Goal: Task Accomplishment & Management: Use online tool/utility

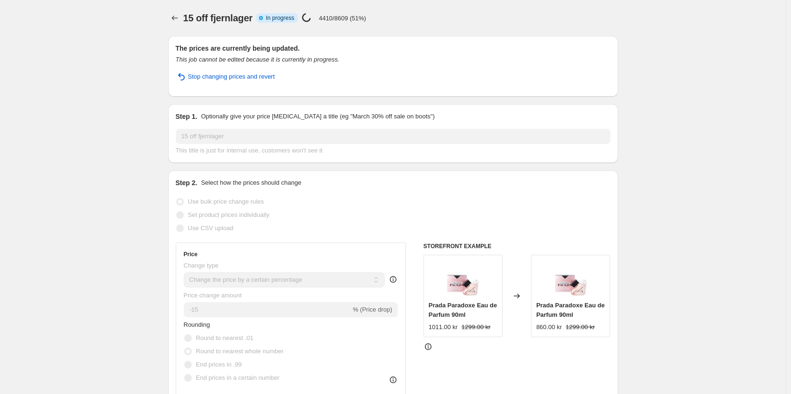
select select "percentage"
select select "no_change"
select select "tag"
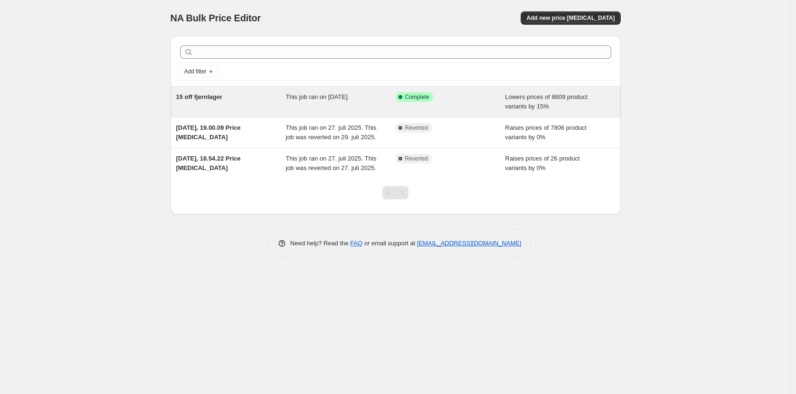
click at [446, 108] on div "Success Complete Complete" at bounding box center [451, 101] width 110 height 19
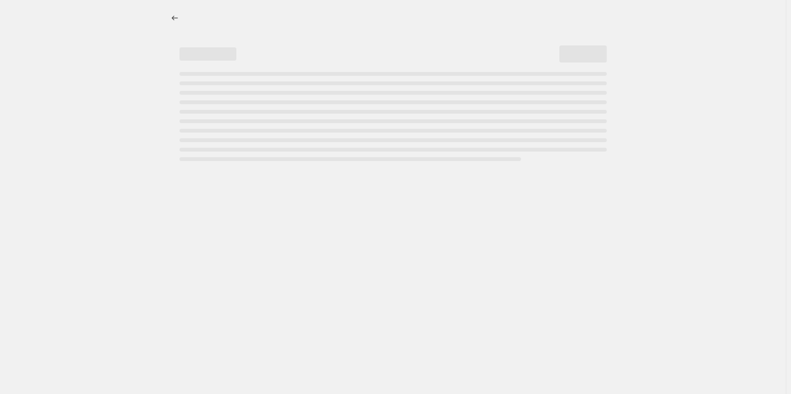
select select "percentage"
select select "no_change"
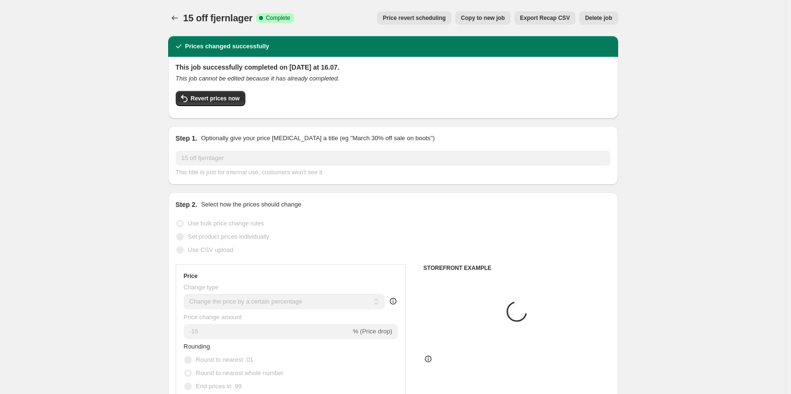
select select "tag"
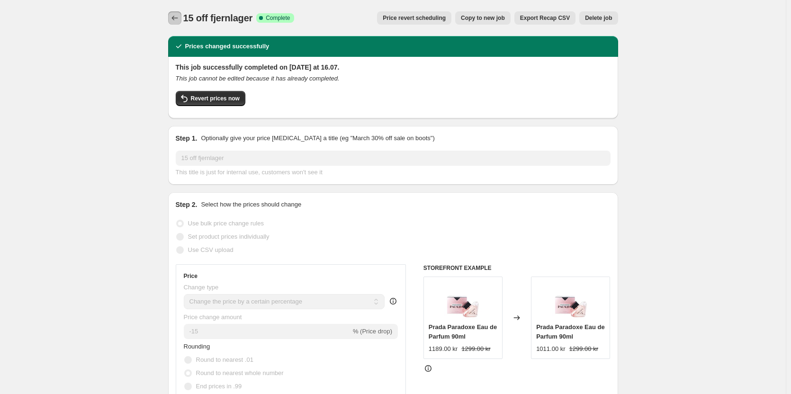
click at [179, 21] on icon "Price change jobs" at bounding box center [174, 17] width 9 height 9
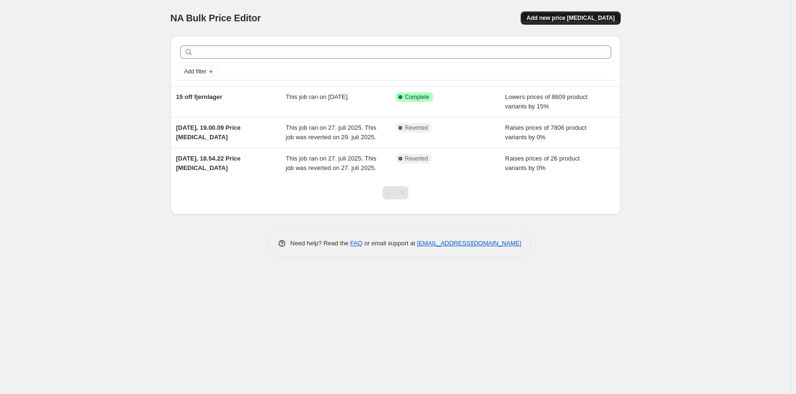
click at [566, 21] on span "Add new price change job" at bounding box center [570, 18] width 88 height 8
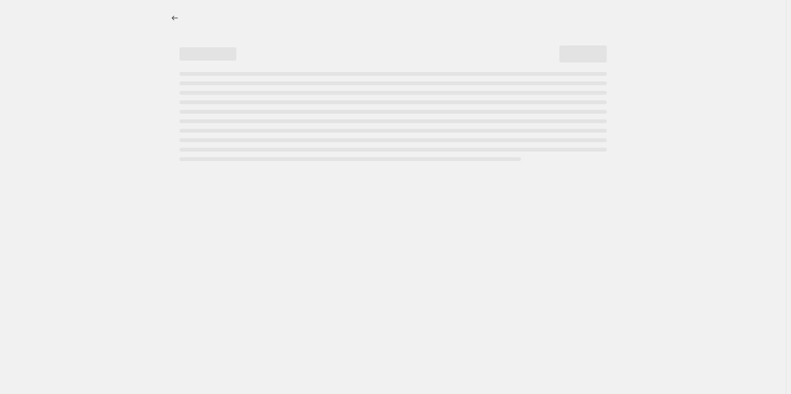
select select "percentage"
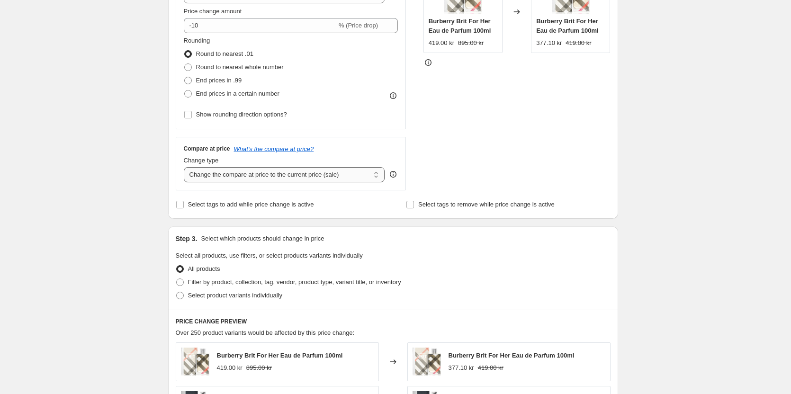
scroll to position [237, 0]
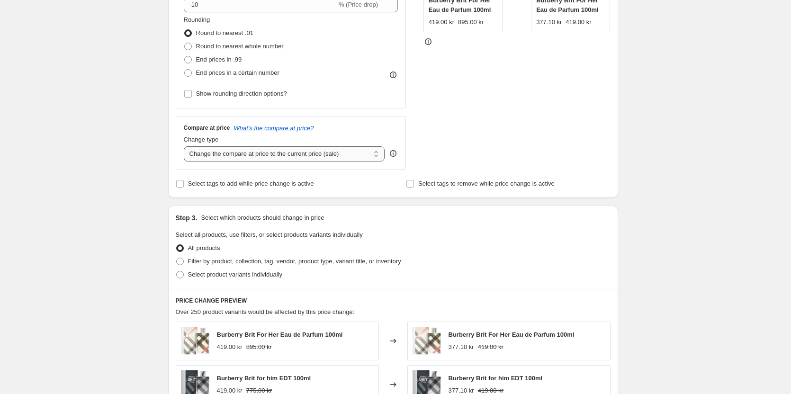
click at [277, 155] on select "Change the compare at price to the current price (sale) Change the compare at p…" at bounding box center [284, 153] width 201 height 15
select select "percentage"
click at [186, 146] on select "Change the compare at price to the current price (sale) Change the compare at p…" at bounding box center [284, 153] width 201 height 15
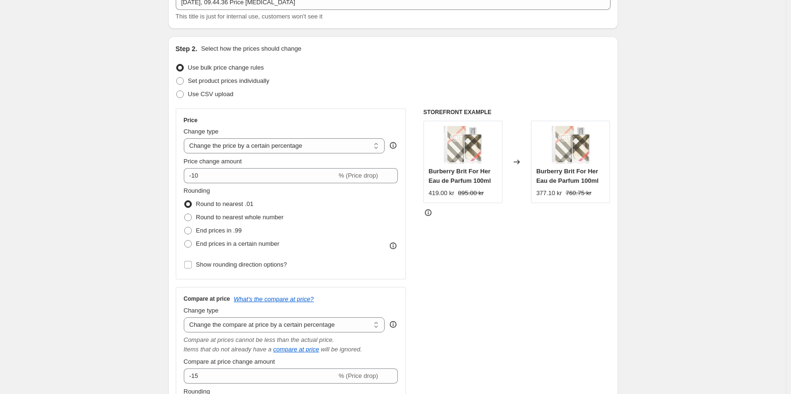
scroll to position [0, 0]
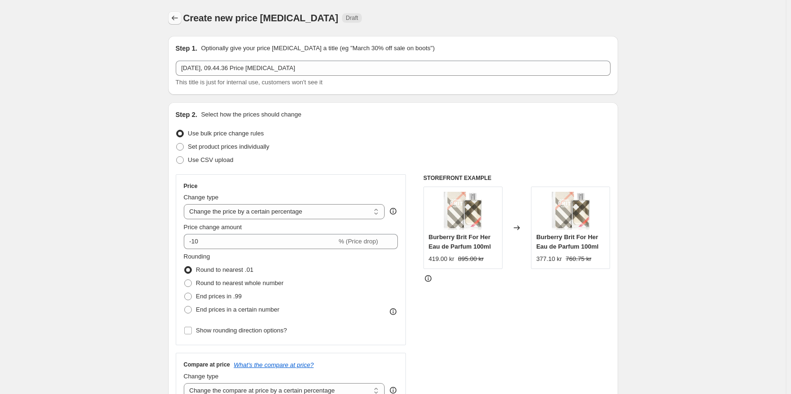
click at [177, 21] on icon "Price change jobs" at bounding box center [174, 17] width 9 height 9
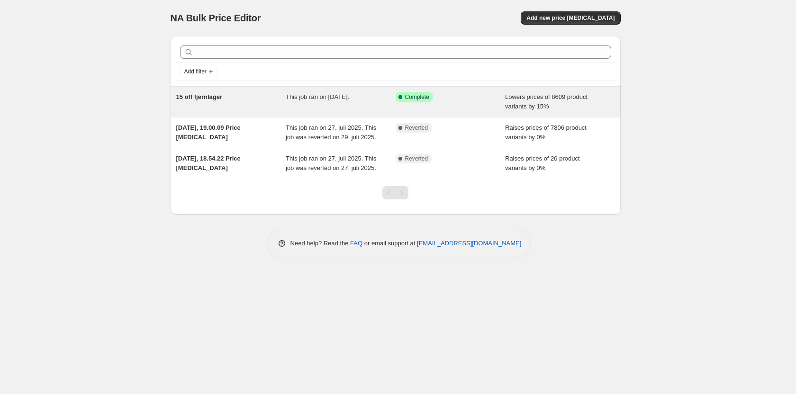
click at [329, 112] on div "15 off fjernlager This job ran on 17. august 2025. Success Complete Complete Lo…" at bounding box center [396, 102] width 450 height 30
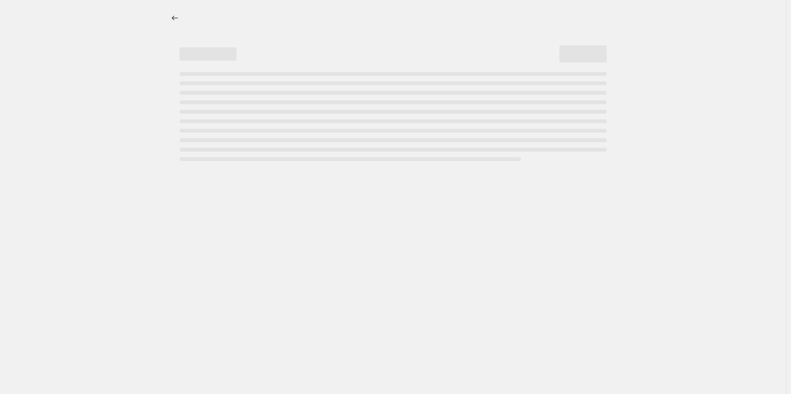
select select "percentage"
select select "no_change"
select select "tag"
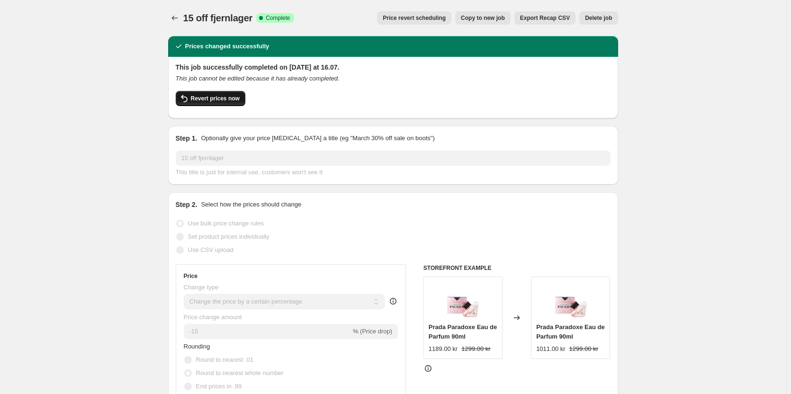
click at [223, 102] on button "Revert prices now" at bounding box center [211, 98] width 70 height 15
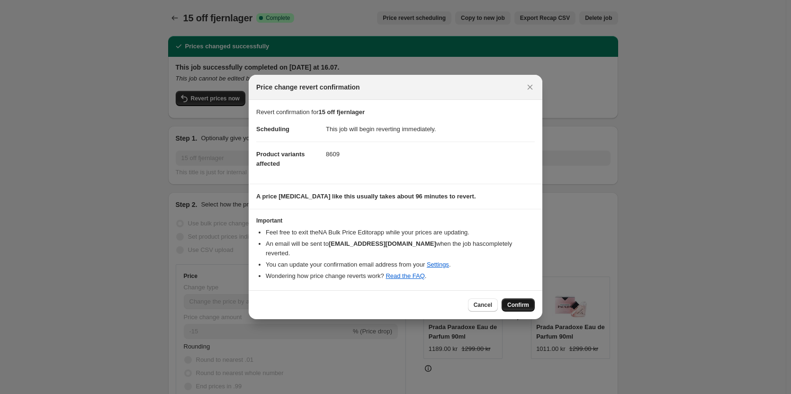
click at [516, 301] on span "Confirm" at bounding box center [518, 305] width 22 height 8
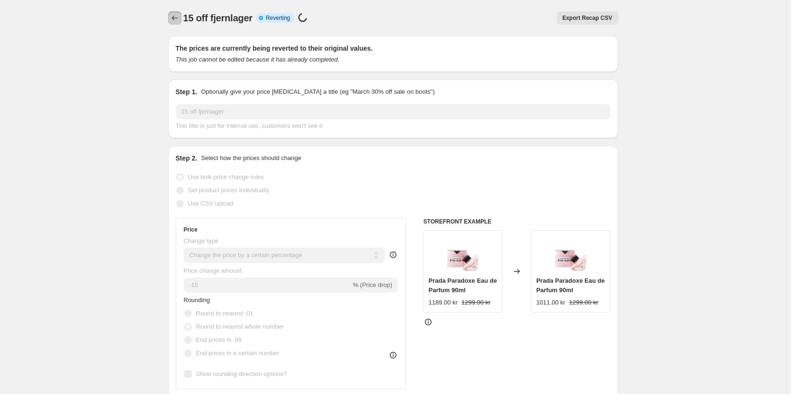
click at [180, 21] on icon "Price change jobs" at bounding box center [174, 17] width 9 height 9
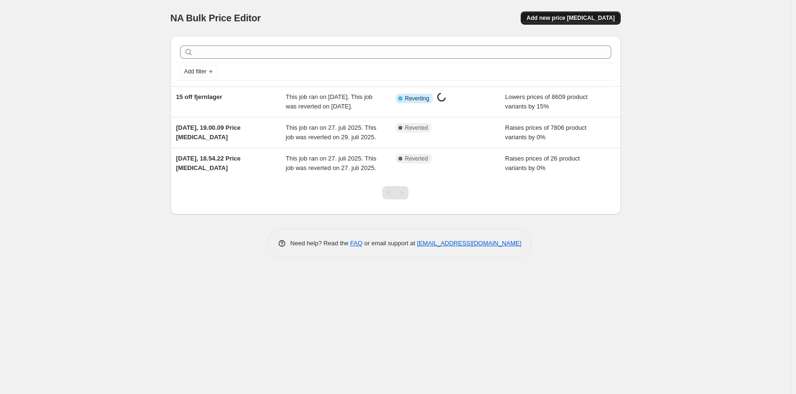
click at [576, 22] on button "Add new price change job" at bounding box center [571, 17] width 100 height 13
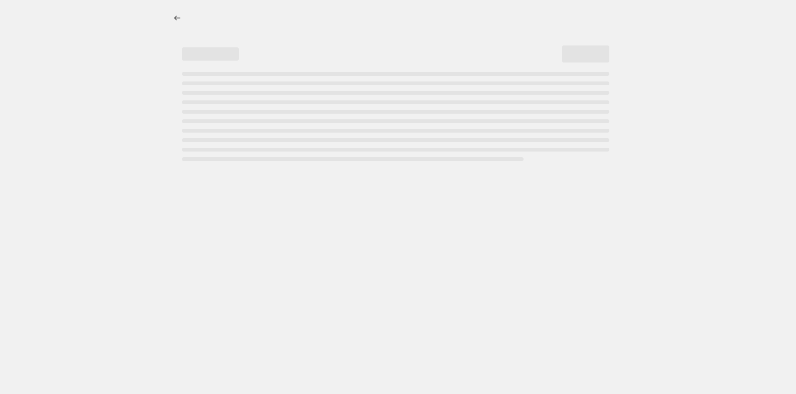
select select "percentage"
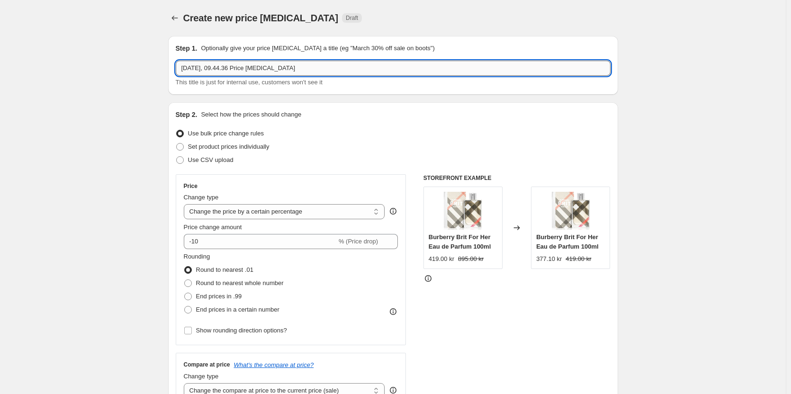
click at [234, 68] on input "18. aug. 2025, 09.44.36 Price change job" at bounding box center [393, 68] width 435 height 15
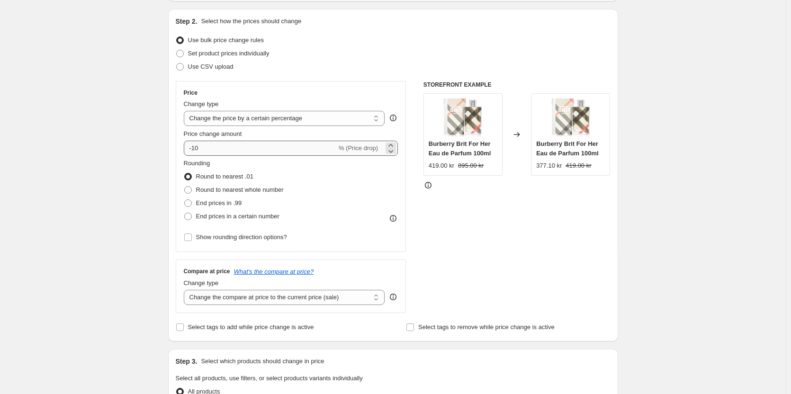
scroll to position [95, 0]
type input "Minus 15% på fjernlager"
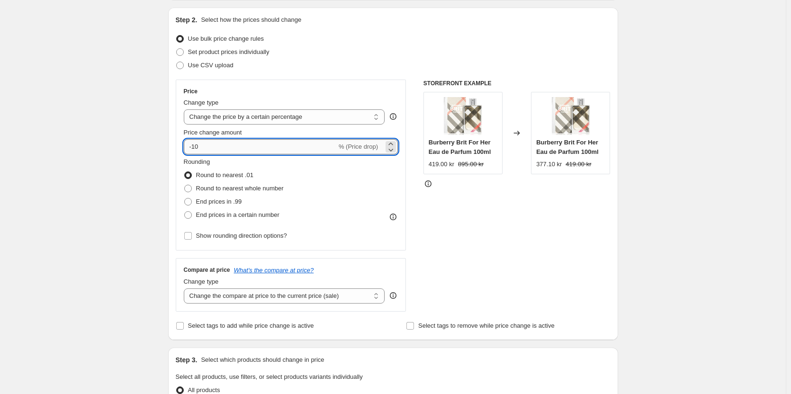
click at [251, 153] on input "-10" at bounding box center [260, 146] width 153 height 15
type input "-15"
click at [221, 188] on span "Round to nearest whole number" at bounding box center [240, 188] width 88 height 7
click at [185, 185] on input "Round to nearest whole number" at bounding box center [184, 185] width 0 height 0
radio input "true"
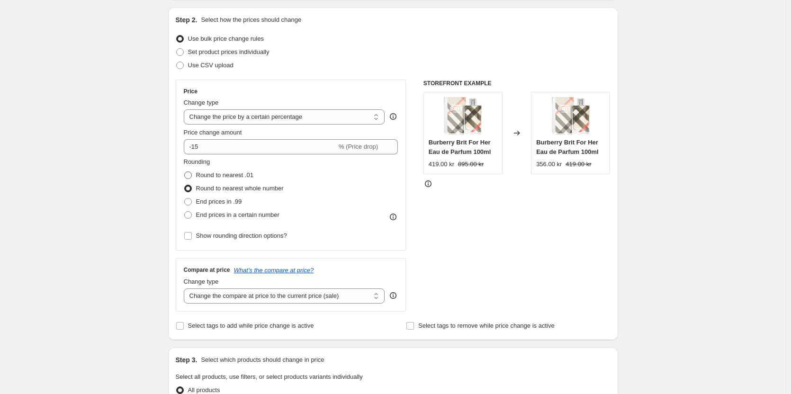
click at [221, 175] on span "Round to nearest .01" at bounding box center [224, 175] width 57 height 7
click at [185, 172] on input "Round to nearest .01" at bounding box center [184, 172] width 0 height 0
radio input "true"
click at [219, 186] on span "Round to nearest whole number" at bounding box center [240, 188] width 88 height 7
click at [185, 185] on input "Round to nearest whole number" at bounding box center [184, 185] width 0 height 0
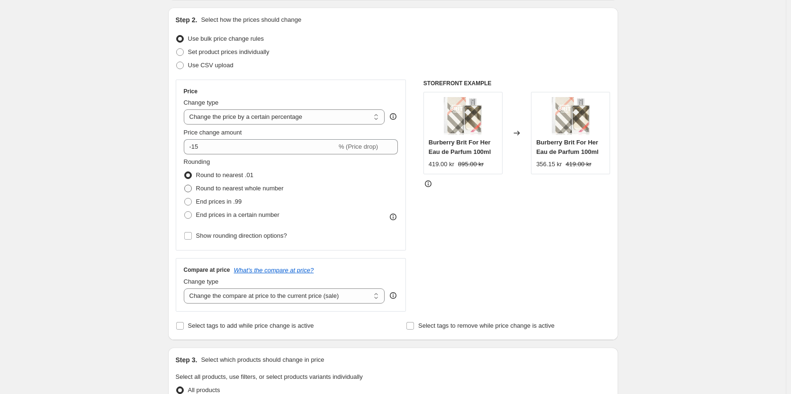
radio input "true"
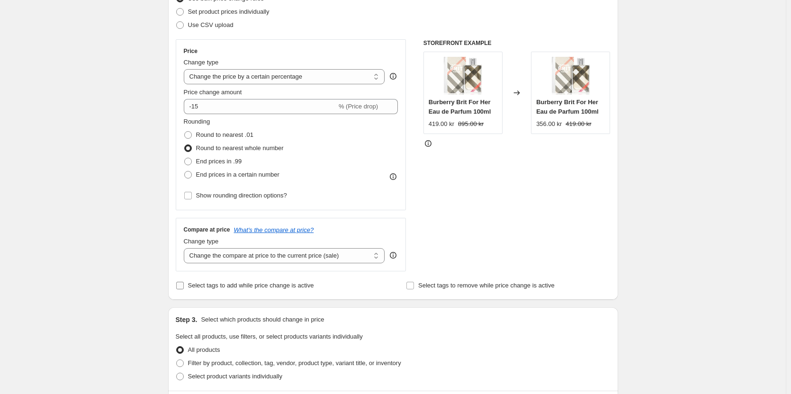
scroll to position [142, 0]
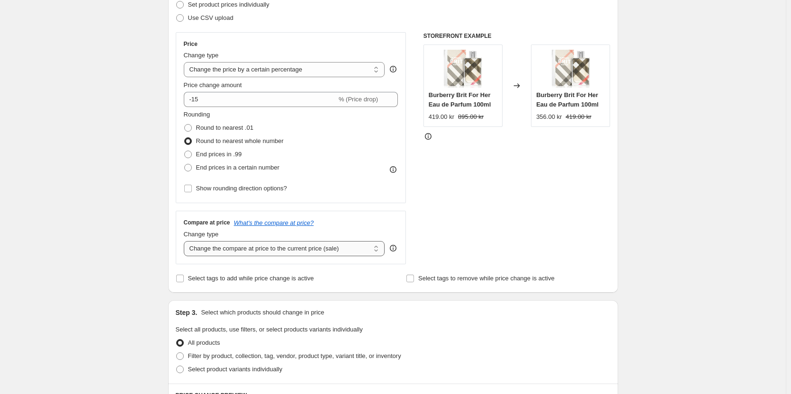
click at [278, 249] on select "Change the compare at price to the current price (sale) Change the compare at p…" at bounding box center [284, 248] width 201 height 15
click at [464, 250] on div "STOREFRONT EXAMPLE Burberry Brit For Her Eau de Parfum 100ml 419.00 kr 895.00 k…" at bounding box center [517, 148] width 187 height 232
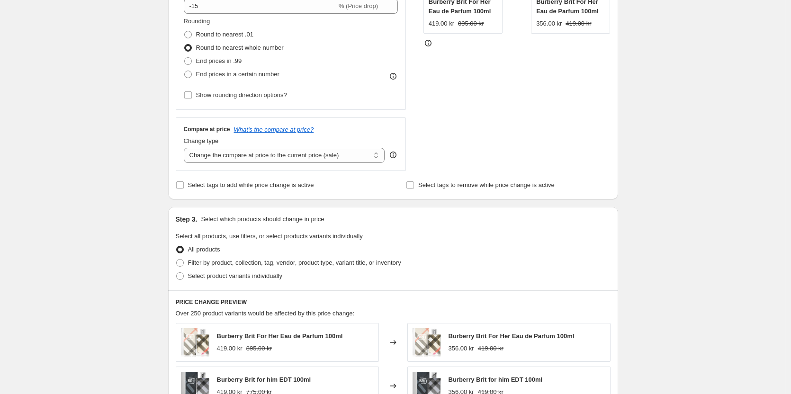
scroll to position [237, 0]
click at [207, 262] on span "Filter by product, collection, tag, vendor, product type, variant title, or inv…" at bounding box center [294, 261] width 213 height 7
click at [177, 258] on input "Filter by product, collection, tag, vendor, product type, variant title, or inv…" at bounding box center [176, 258] width 0 height 0
radio input "true"
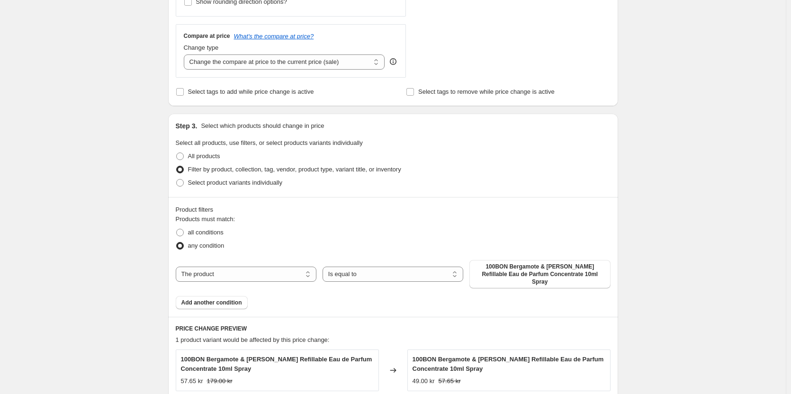
scroll to position [332, 0]
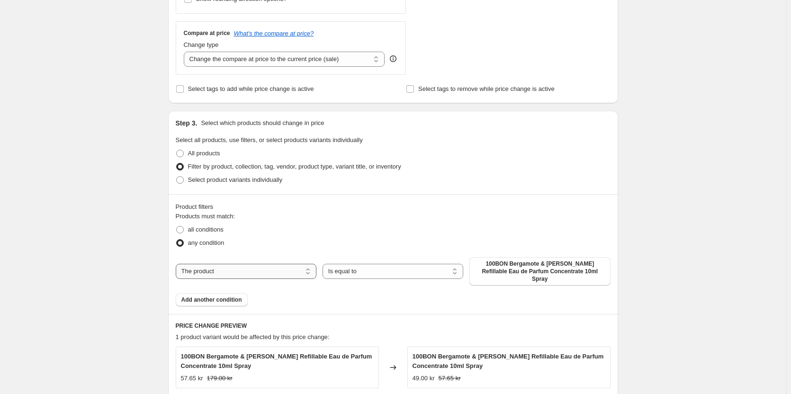
click at [269, 266] on select "The product The product's collection The product's tag The product's vendor The…" at bounding box center [246, 271] width 141 height 15
select select "tag"
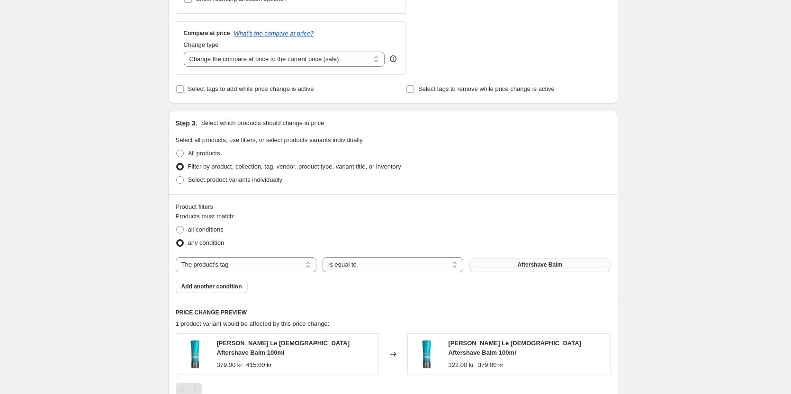
click at [544, 267] on span "Aftershave Balm" at bounding box center [539, 265] width 45 height 8
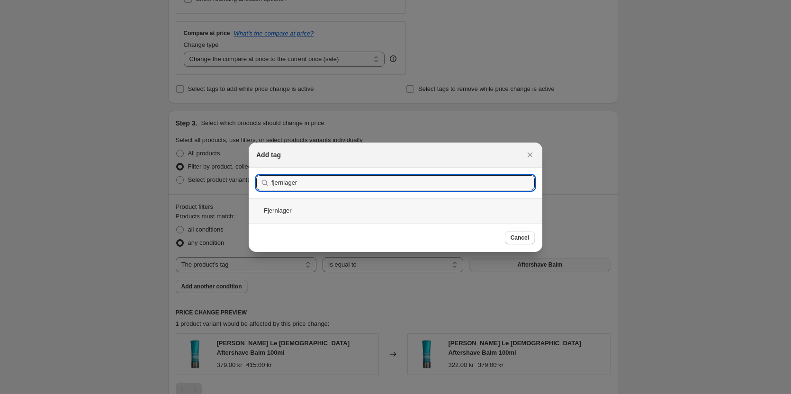
type input "fjernlager"
click at [280, 215] on div "Fjernlager" at bounding box center [396, 210] width 294 height 25
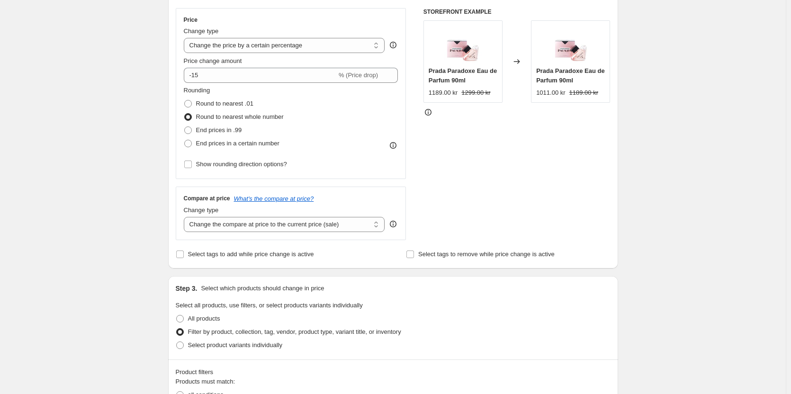
scroll to position [142, 0]
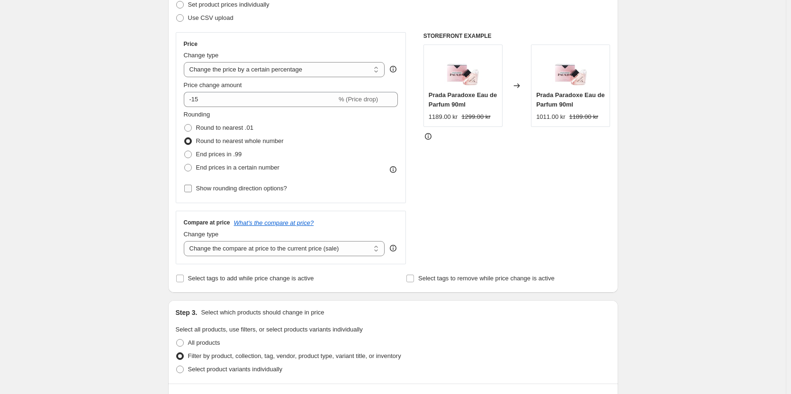
click at [241, 193] on span "Show rounding direction options?" at bounding box center [241, 188] width 91 height 9
click at [192, 192] on input "Show rounding direction options?" at bounding box center [188, 189] width 8 height 8
checkbox input "true"
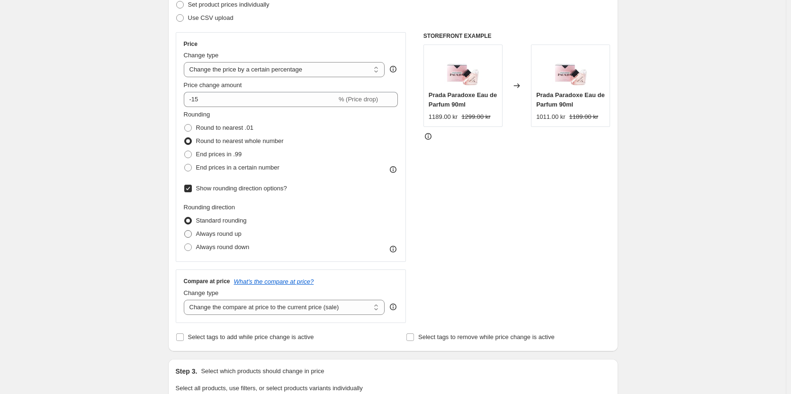
click at [236, 235] on span "Always round up" at bounding box center [218, 233] width 45 height 7
click at [185, 231] on input "Always round up" at bounding box center [184, 230] width 0 height 0
radio input "true"
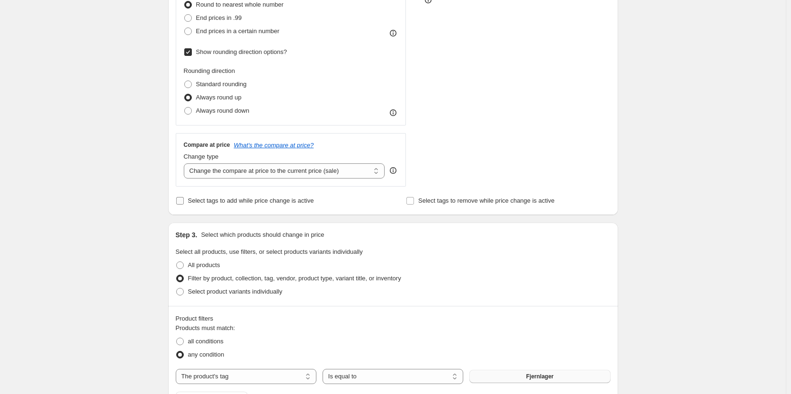
scroll to position [284, 0]
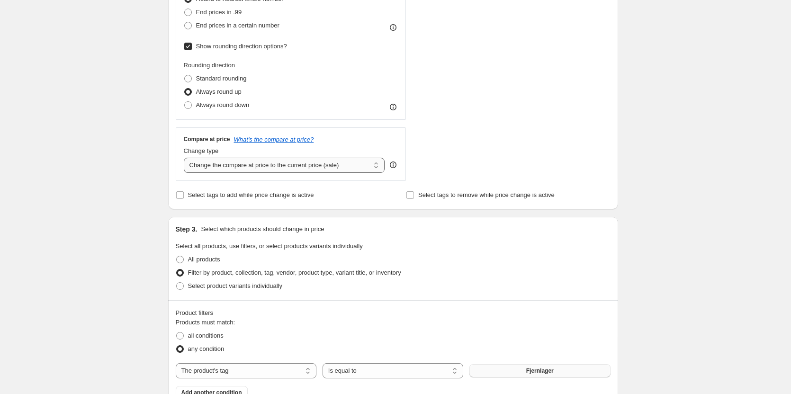
click at [263, 169] on select "Change the compare at price to the current price (sale) Change the compare at p…" at bounding box center [284, 165] width 201 height 15
click at [264, 169] on select "Change the compare at price to the current price (sale) Change the compare at p…" at bounding box center [284, 165] width 201 height 15
click at [221, 198] on span "Select tags to add while price change is active" at bounding box center [251, 194] width 126 height 7
click at [184, 198] on input "Select tags to add while price change is active" at bounding box center [180, 195] width 8 height 8
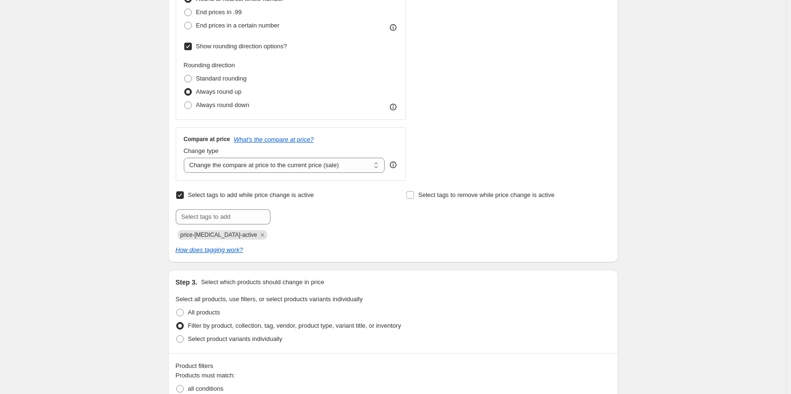
click at [221, 198] on span "Select tags to add while price change is active" at bounding box center [251, 194] width 126 height 7
click at [184, 198] on input "Select tags to add while price change is active" at bounding box center [180, 195] width 8 height 8
checkbox input "false"
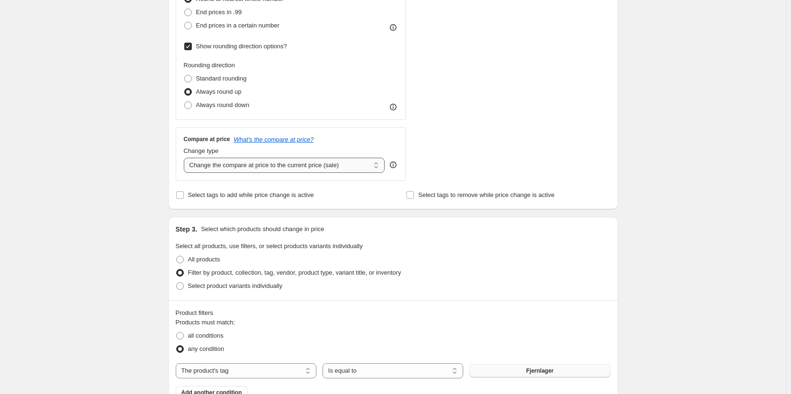
click at [236, 166] on select "Change the compare at price to the current price (sale) Change the compare at p…" at bounding box center [284, 165] width 201 height 15
click at [186, 158] on select "Change the compare at price to the current price (sale) Change the compare at p…" at bounding box center [284, 165] width 201 height 15
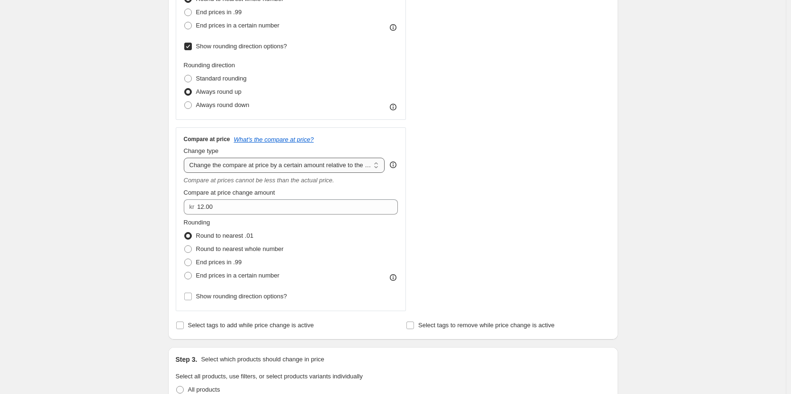
click at [262, 167] on select "Change the compare at price to the current price (sale) Change the compare at p…" at bounding box center [284, 165] width 201 height 15
click at [186, 158] on select "Change the compare at price to the current price (sale) Change the compare at p…" at bounding box center [284, 165] width 201 height 15
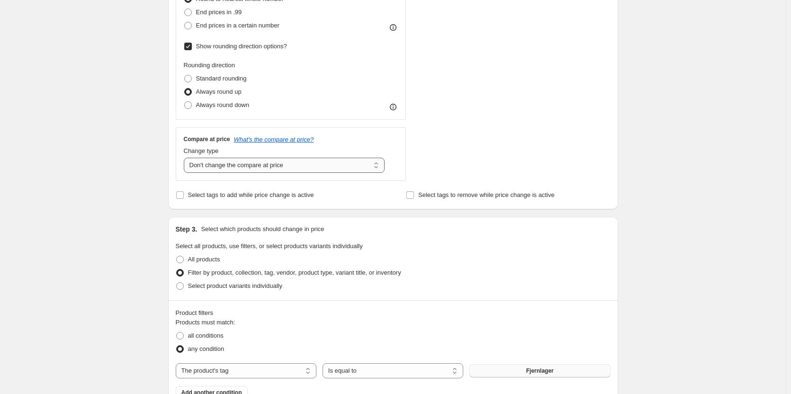
click at [299, 166] on select "Change the compare at price to the current price (sale) Change the compare at p…" at bounding box center [284, 165] width 201 height 15
select select "percentage"
click at [186, 158] on select "Change the compare at price to the current price (sale) Change the compare at p…" at bounding box center [284, 165] width 201 height 15
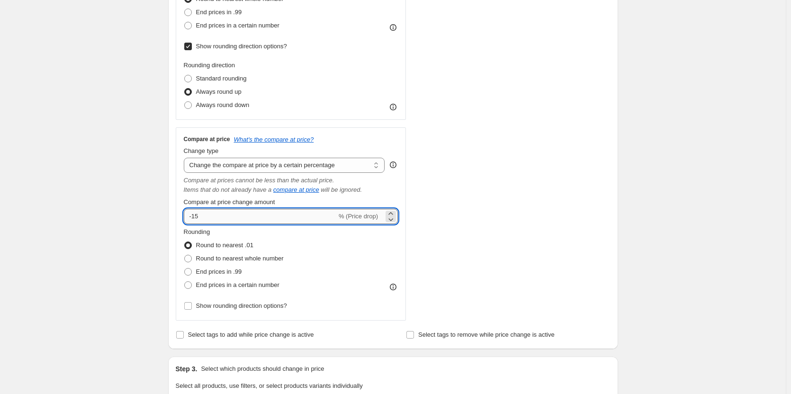
click at [228, 215] on input "-15" at bounding box center [260, 216] width 153 height 15
type input "1"
type input "10"
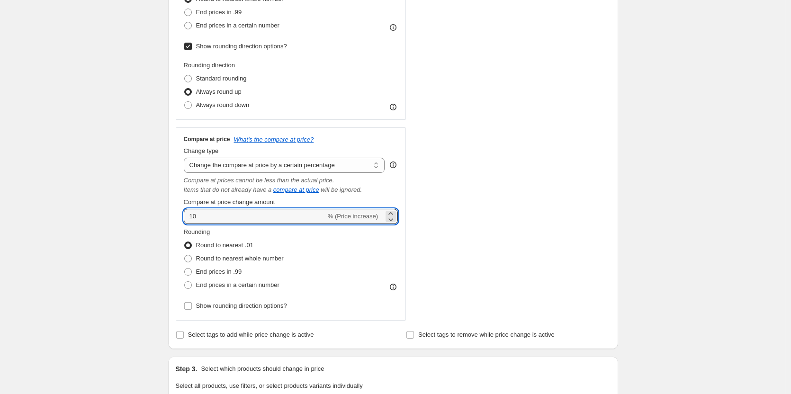
click at [463, 213] on div "STOREFRONT EXAMPLE Prada Paradoxe Eau de Parfum 90ml 1189.00 kr 1299.00 kr Chan…" at bounding box center [517, 105] width 187 height 431
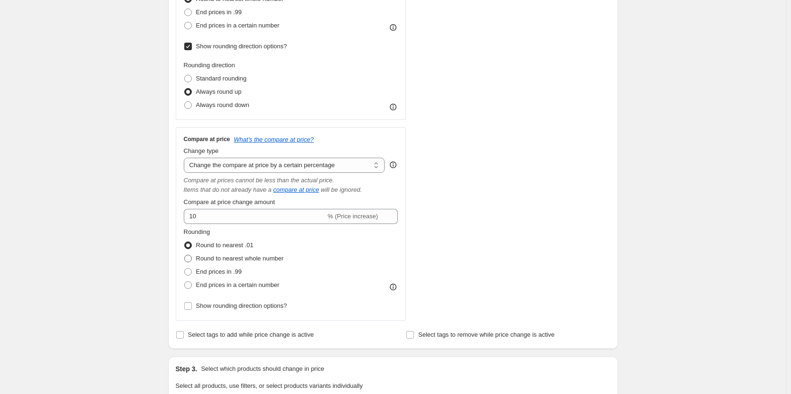
click at [223, 259] on span "Round to nearest whole number" at bounding box center [240, 258] width 88 height 7
click at [185, 255] on input "Round to nearest whole number" at bounding box center [184, 255] width 0 height 0
radio input "true"
click at [199, 308] on span "Show rounding direction options?" at bounding box center [241, 305] width 91 height 7
click at [192, 308] on input "Show rounding direction options?" at bounding box center [188, 306] width 8 height 8
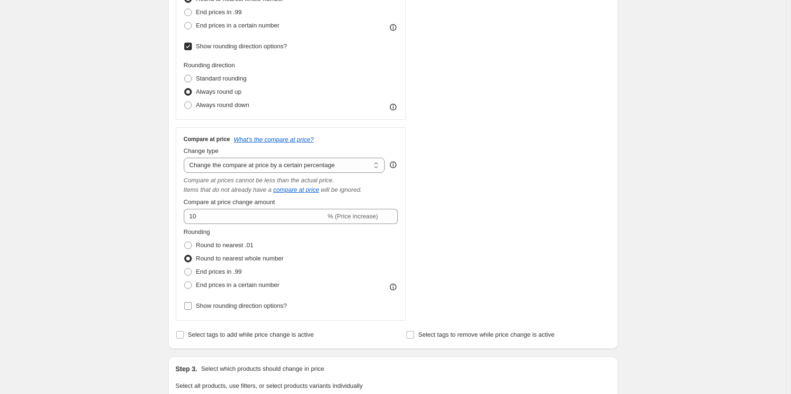
checkbox input "true"
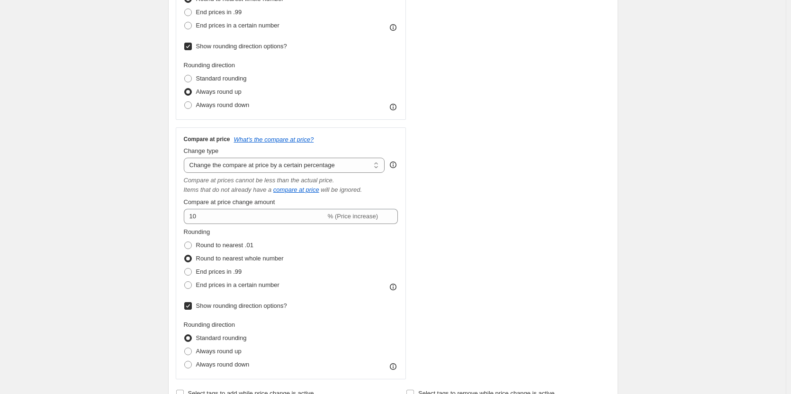
scroll to position [379, 0]
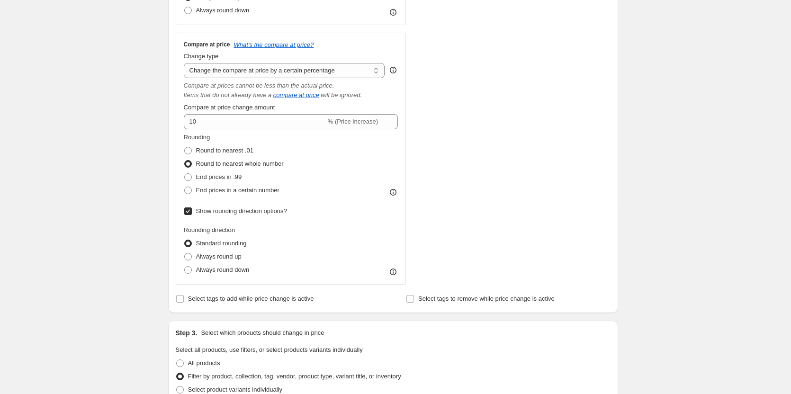
click at [185, 253] on div "Compare at price What's the compare at price? Change type Change the compare at…" at bounding box center [291, 159] width 231 height 252
click at [192, 258] on span at bounding box center [188, 257] width 8 height 8
click at [185, 253] on input "Always round up" at bounding box center [184, 253] width 0 height 0
radio input "true"
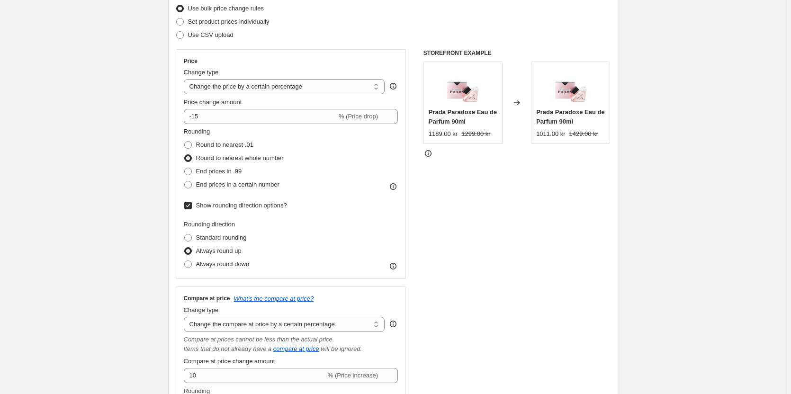
scroll to position [95, 0]
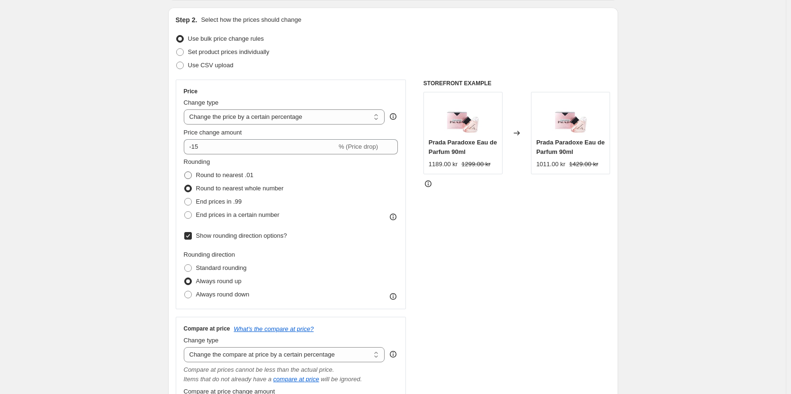
click at [190, 172] on span at bounding box center [188, 176] width 8 height 8
click at [185, 172] on input "Round to nearest .01" at bounding box center [184, 172] width 0 height 0
radio input "true"
click at [190, 188] on span at bounding box center [188, 189] width 8 height 8
click at [185, 185] on input "Round to nearest whole number" at bounding box center [184, 185] width 0 height 0
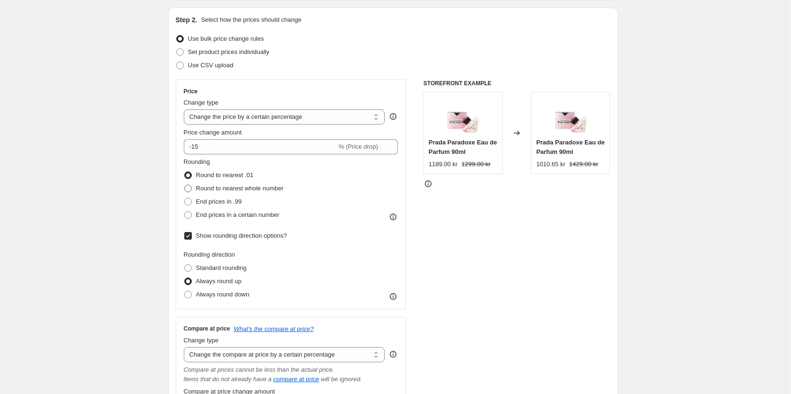
radio input "true"
click at [190, 174] on span at bounding box center [188, 176] width 8 height 8
click at [185, 172] on input "Round to nearest .01" at bounding box center [184, 172] width 0 height 0
radio input "true"
click at [189, 190] on span at bounding box center [188, 189] width 8 height 8
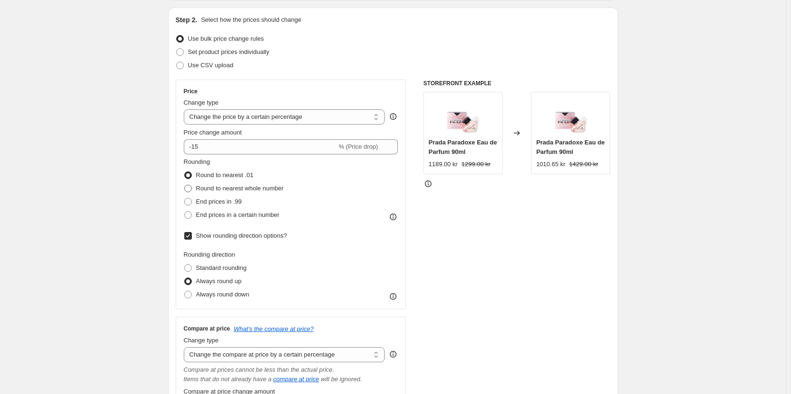
click at [185, 185] on input "Round to nearest whole number" at bounding box center [184, 185] width 0 height 0
radio input "true"
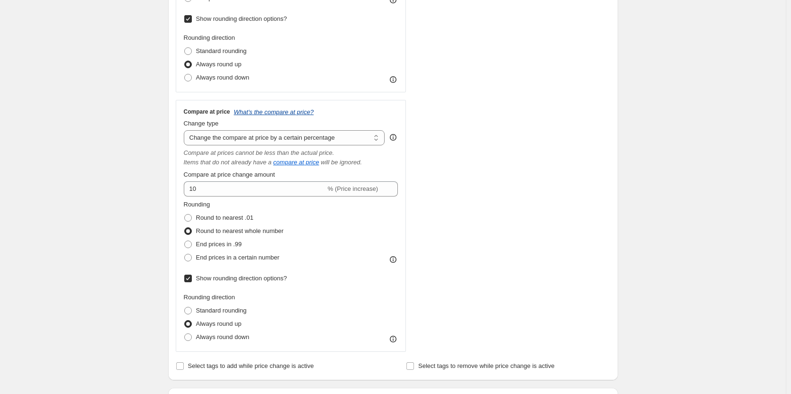
scroll to position [190, 0]
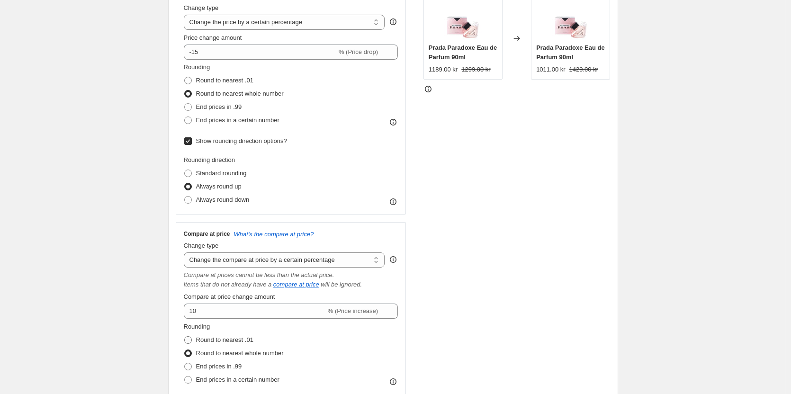
click at [189, 343] on span at bounding box center [188, 340] width 8 height 8
click at [185, 337] on input "Round to nearest .01" at bounding box center [184, 336] width 0 height 0
radio input "true"
click at [190, 354] on span at bounding box center [188, 354] width 8 height 8
click at [185, 350] on input "Round to nearest whole number" at bounding box center [184, 350] width 0 height 0
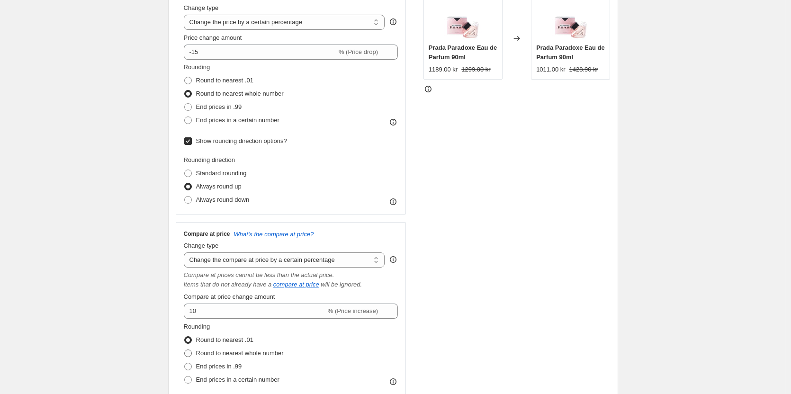
radio input "true"
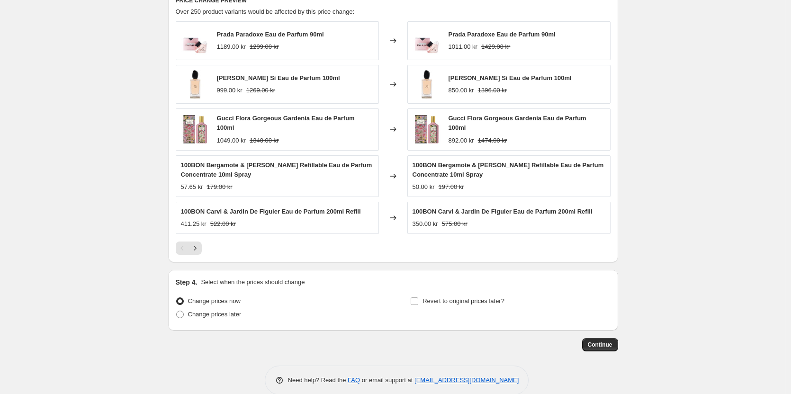
scroll to position [916, 0]
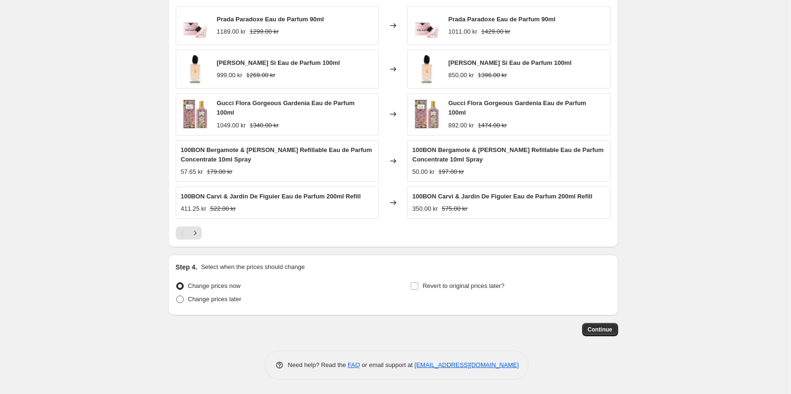
click at [214, 303] on span "Change prices later" at bounding box center [215, 299] width 54 height 7
click at [177, 296] on input "Change prices later" at bounding box center [176, 296] width 0 height 0
radio input "true"
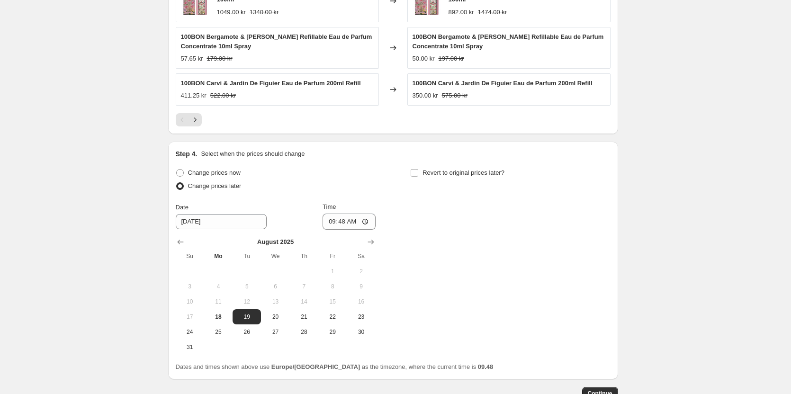
scroll to position [1059, 0]
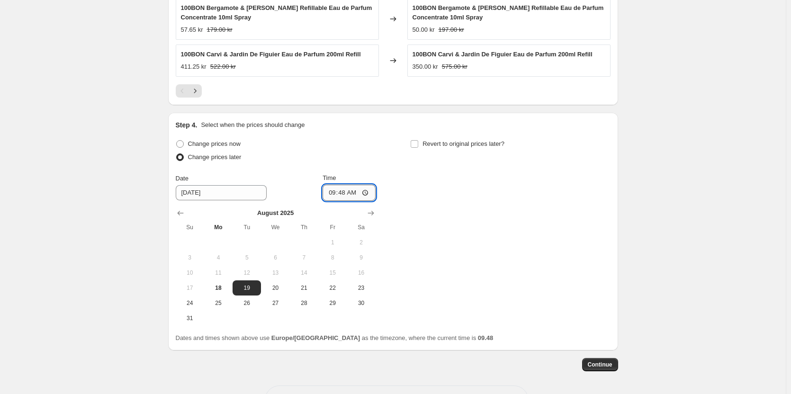
click at [342, 193] on input "09:48" at bounding box center [349, 193] width 53 height 16
type input "11:48"
click at [443, 191] on div "Change prices now Change prices later Date 8/19/2025 Time 11:48 August 2025 Su …" at bounding box center [393, 231] width 435 height 189
click at [222, 284] on button "18" at bounding box center [218, 288] width 28 height 15
type input "8/18/2025"
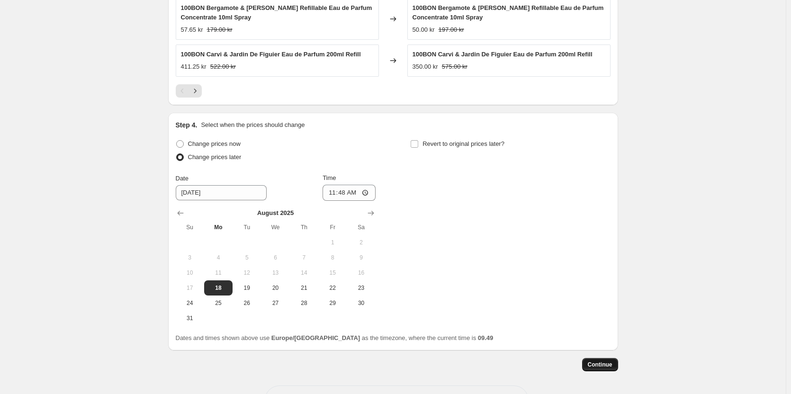
click at [594, 364] on span "Continue" at bounding box center [600, 365] width 25 height 8
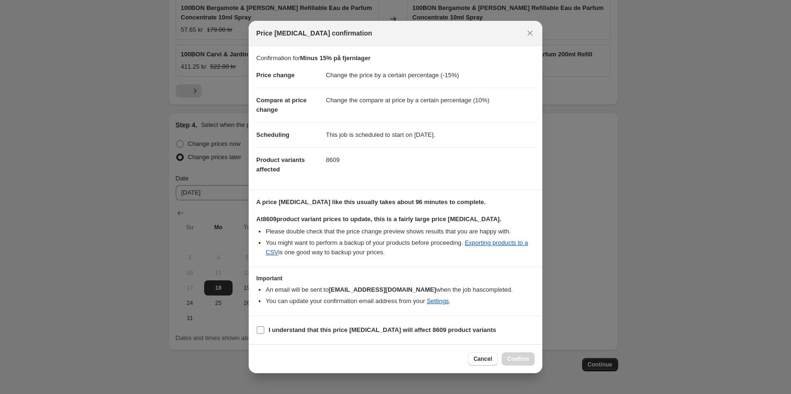
click at [260, 334] on input "I understand that this price change job will affect 8609 product variants" at bounding box center [261, 330] width 8 height 8
checkbox input "true"
click at [515, 362] on span "Confirm" at bounding box center [518, 359] width 22 height 8
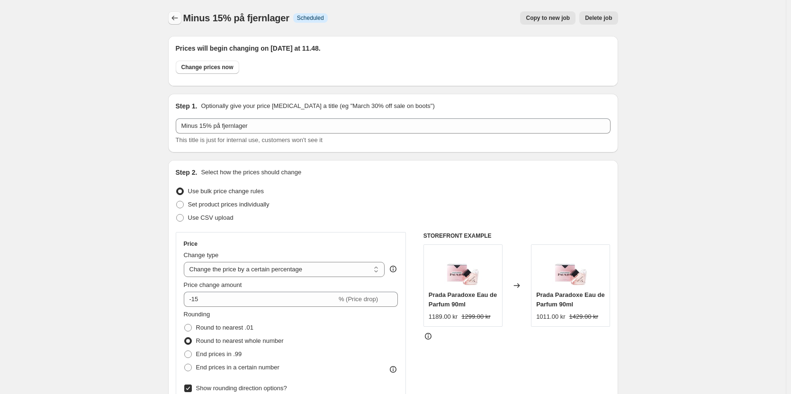
click at [176, 14] on icon "Price change jobs" at bounding box center [174, 17] width 9 height 9
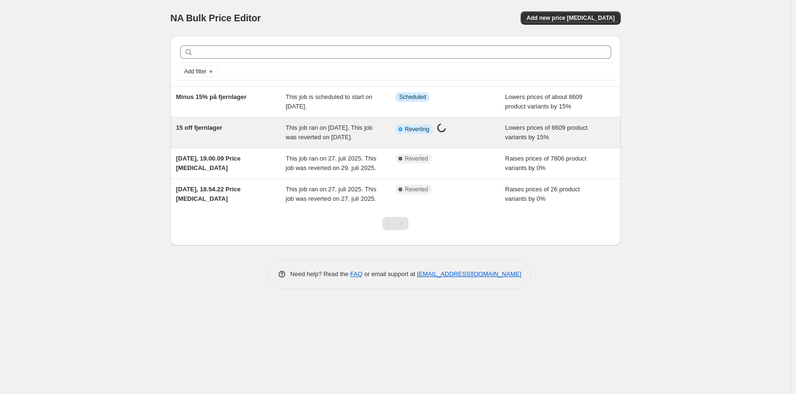
click at [254, 139] on div "15 off fjernlager" at bounding box center [231, 132] width 110 height 19
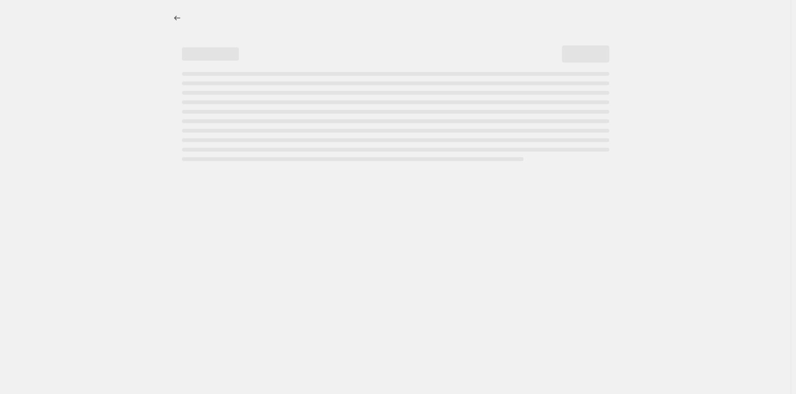
select select "percentage"
select select "no_change"
select select "tag"
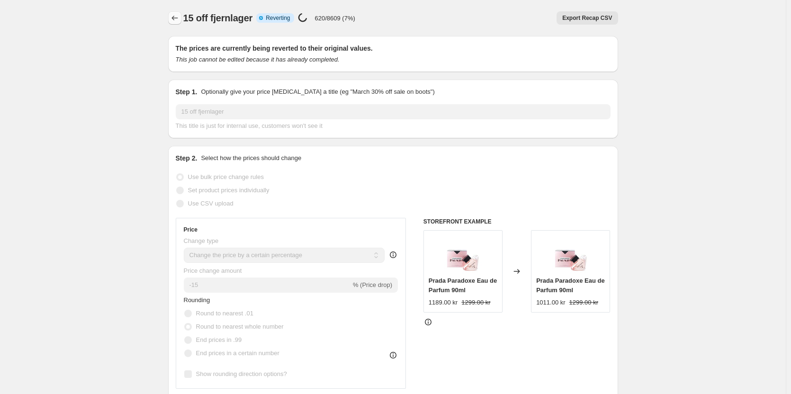
click at [172, 16] on icon "Price change jobs" at bounding box center [174, 17] width 9 height 9
